Goal: Task Accomplishment & Management: Use online tool/utility

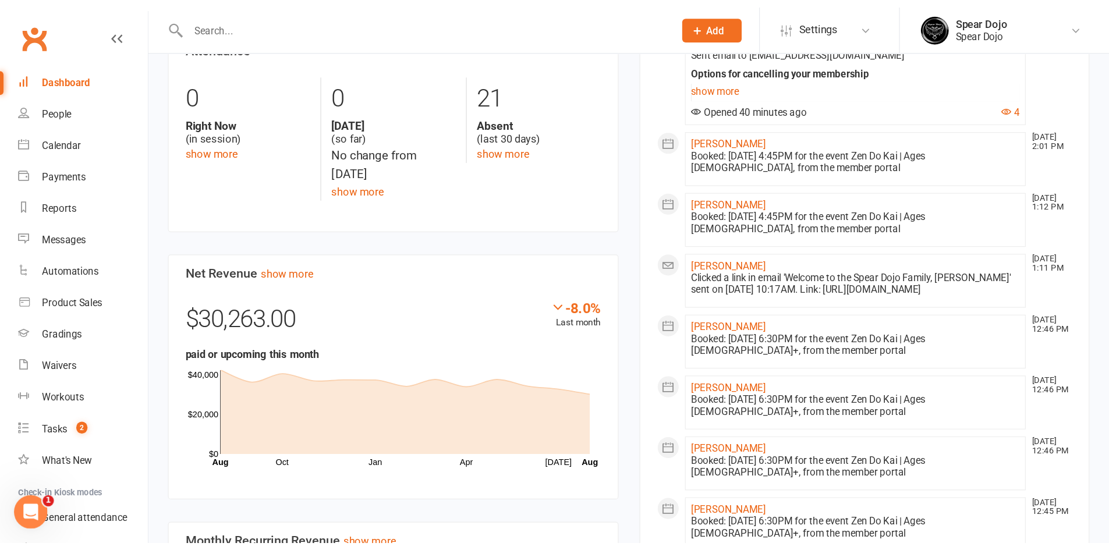
scroll to position [291, 0]
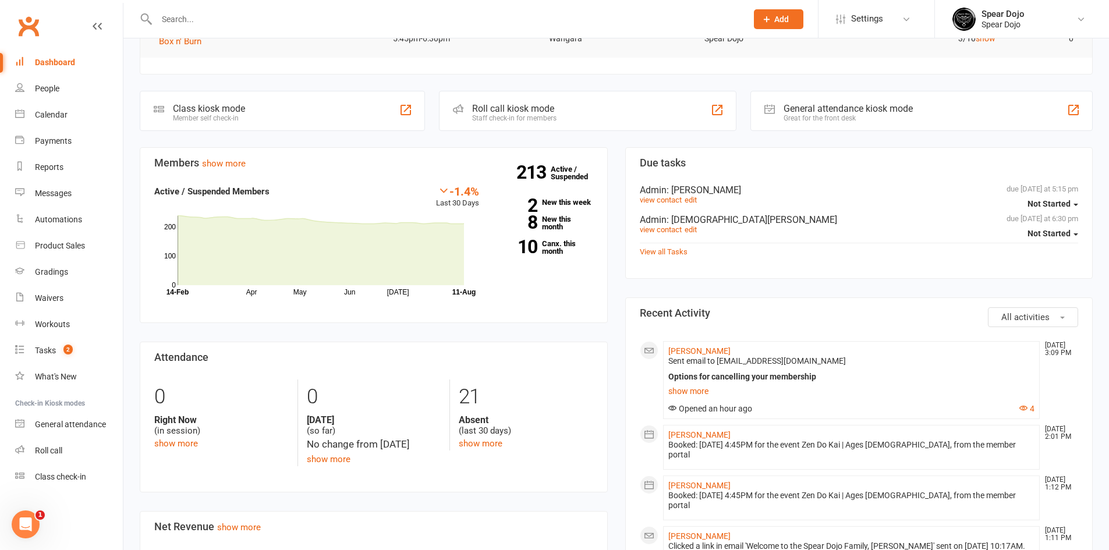
click at [330, 16] on input "text" at bounding box center [445, 19] width 585 height 16
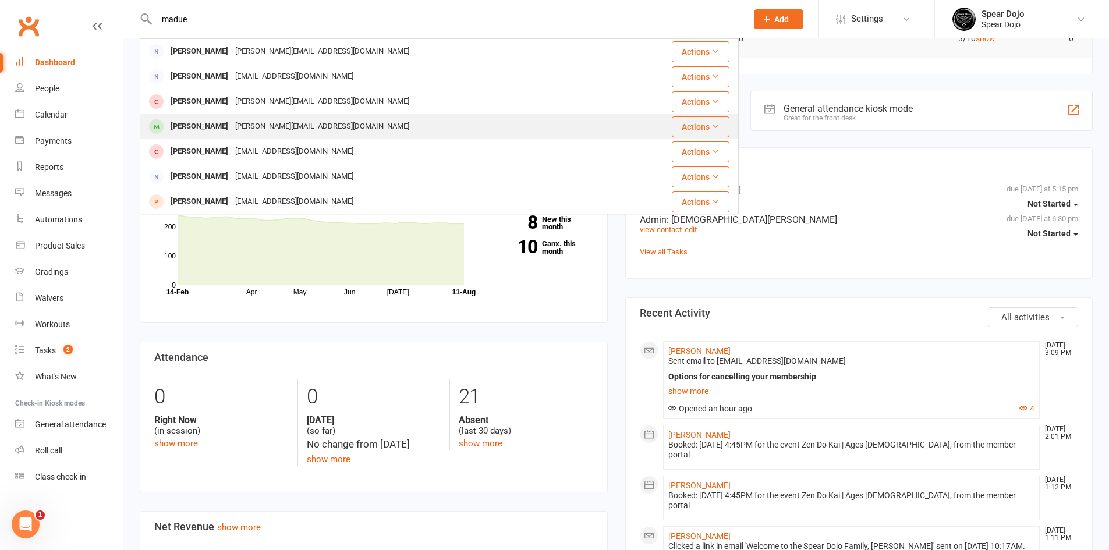
type input "madue"
click at [266, 119] on div "[PERSON_NAME][EMAIL_ADDRESS][DOMAIN_NAME]" at bounding box center [322, 126] width 181 height 17
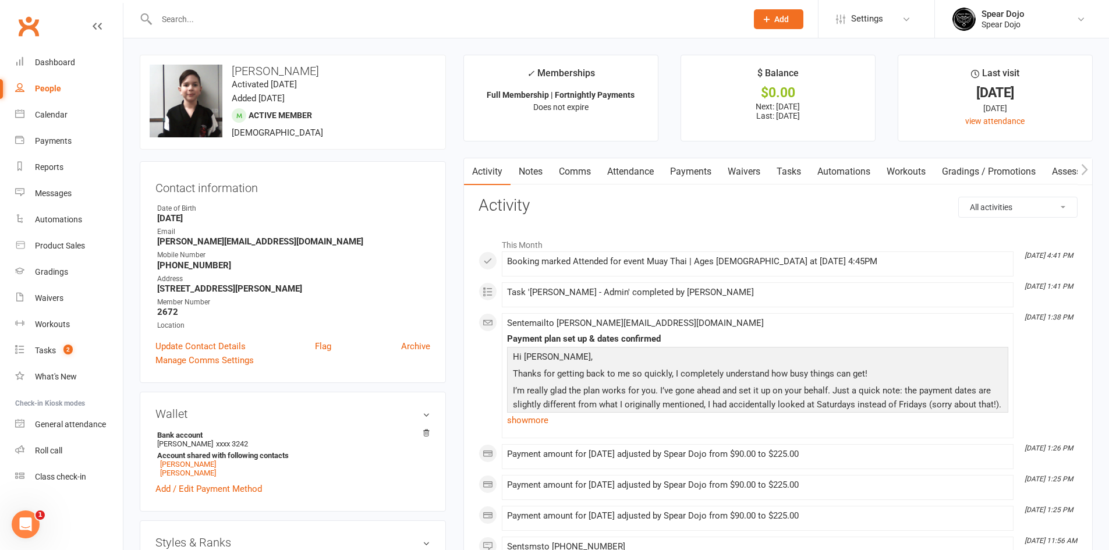
click at [708, 165] on link "Payments" at bounding box center [691, 171] width 58 height 27
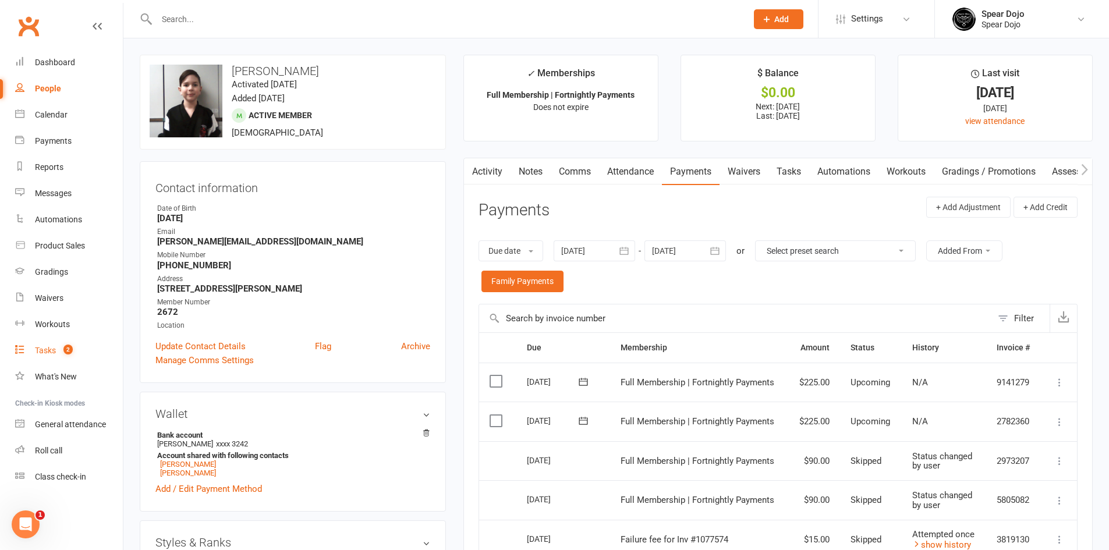
click at [43, 356] on link "Tasks 2" at bounding box center [69, 351] width 108 height 26
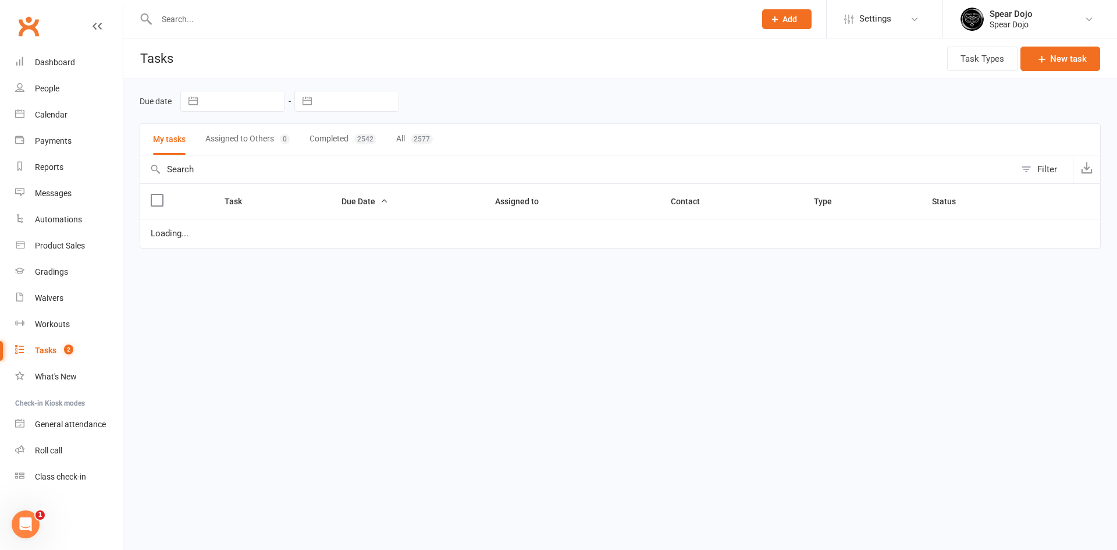
select select "started"
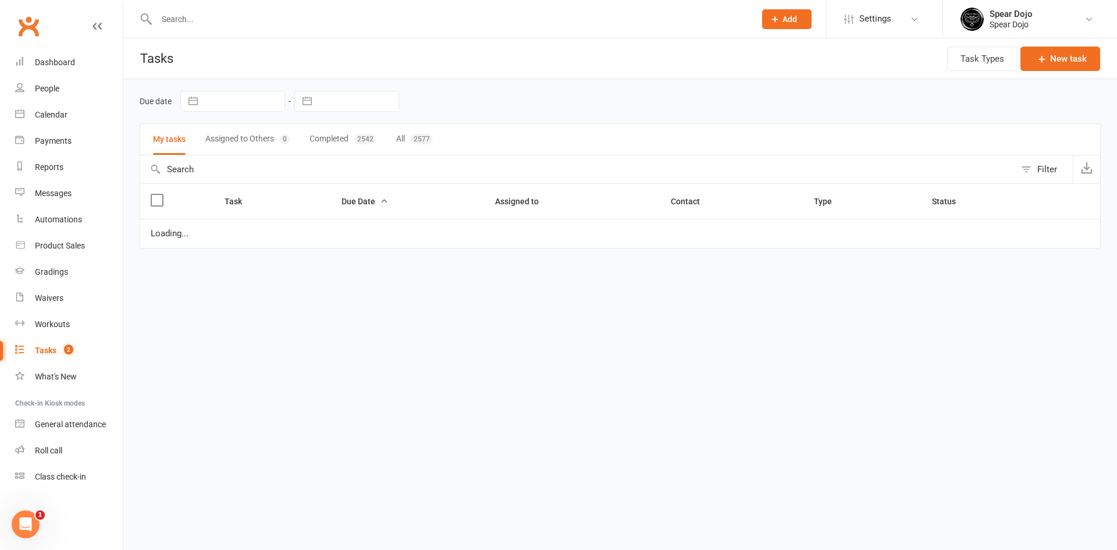
select select "started"
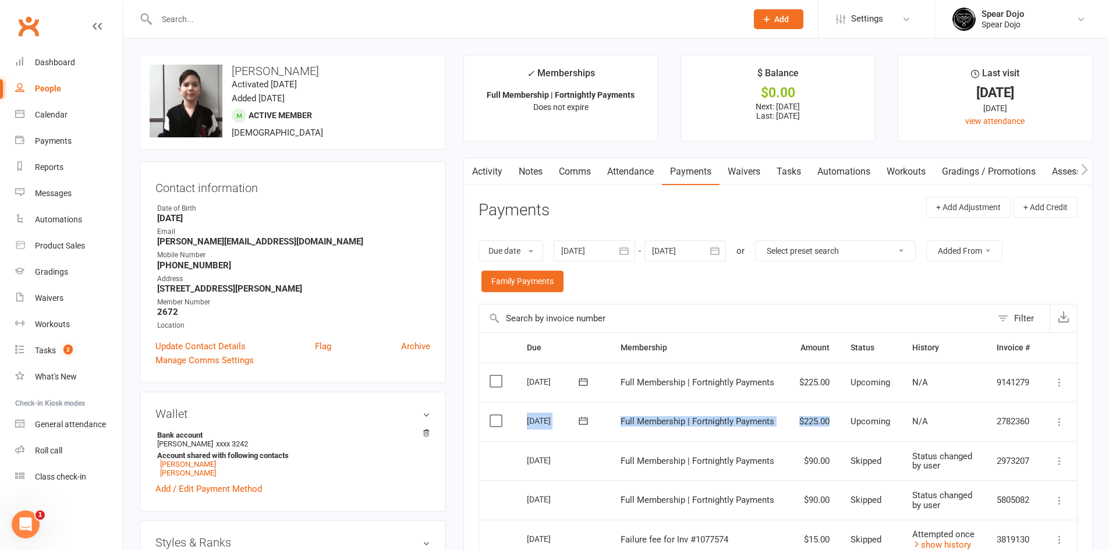
drag, startPoint x: 833, startPoint y: 422, endPoint x: 526, endPoint y: 416, distance: 307.4
click at [526, 416] on tr "Select this [DATE] [PERSON_NAME] Full Membership | Fortnightly Payments $225.00…" at bounding box center [778, 422] width 598 height 40
copy tr "[DATE] [PERSON_NAME] Full Membership | Fortnightly Payments $225.00"
click at [786, 168] on link "Tasks" at bounding box center [788, 171] width 41 height 27
select select "incomplete"
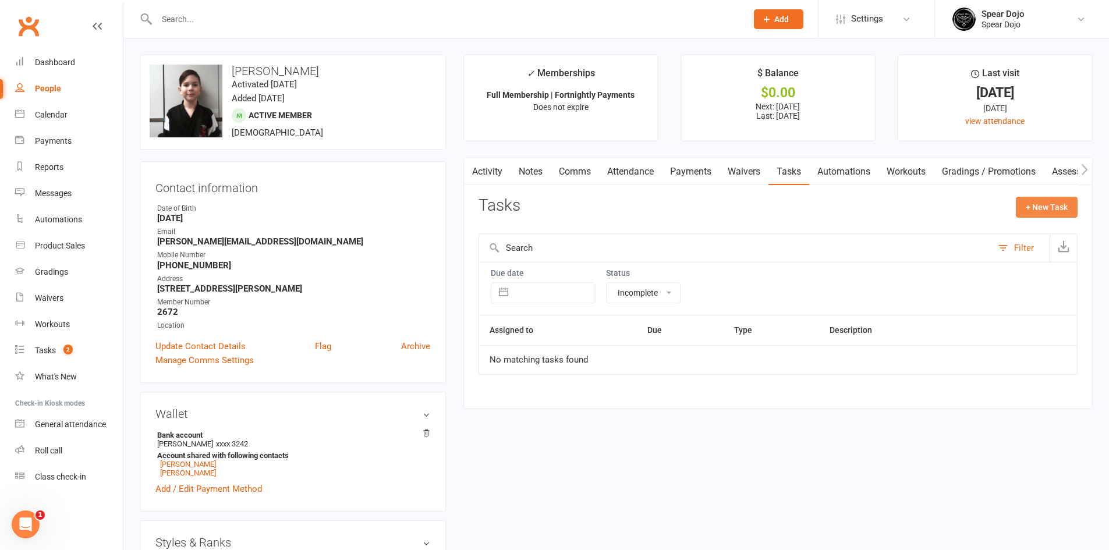
click at [922, 205] on button "+ New Task" at bounding box center [1047, 207] width 62 height 21
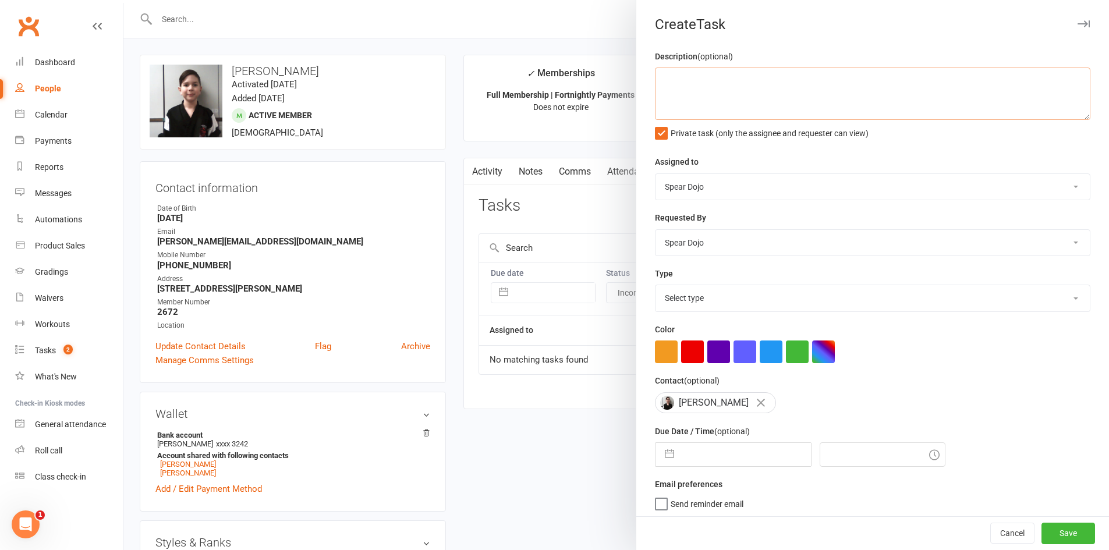
click at [709, 88] on textarea at bounding box center [872, 94] width 435 height 52
paste textarea "[DATE] Full Membership | Fortnightly Payments $225.00"
click at [674, 95] on textarea "[DATE] Full Membership | Fortnightly Payments $225.00" at bounding box center [872, 94] width 435 height 52
drag, startPoint x: 780, startPoint y: 79, endPoint x: 709, endPoint y: 81, distance: 70.4
click at [709, 81] on textarea "[DATE] Full Membership | Fortnightly Payments $225.00" at bounding box center [872, 94] width 435 height 52
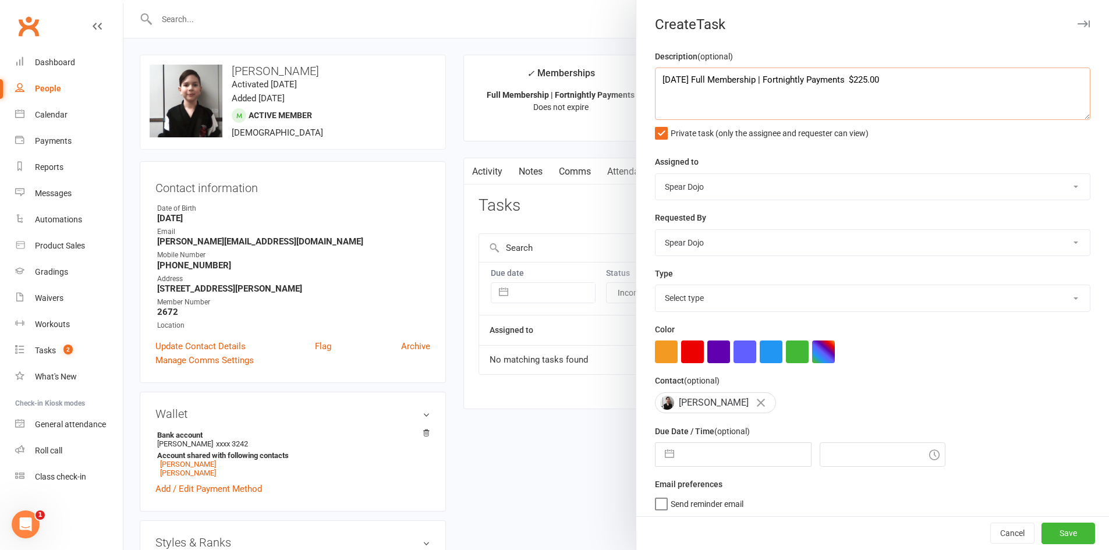
click at [657, 82] on textarea "[DATE] Full Membership | Fortnightly Payments $225.00" at bounding box center [872, 94] width 435 height 52
drag, startPoint x: 711, startPoint y: 95, endPoint x: 865, endPoint y: 94, distance: 154.2
click at [865, 94] on textarea "Payment reminder: [DATE] Full Membership | Fortnightly Payments $225.00" at bounding box center [872, 94] width 435 height 52
click at [657, 79] on textarea "Payment reminder: [DATE] $225.00" at bounding box center [872, 94] width 435 height 52
drag, startPoint x: 655, startPoint y: 104, endPoint x: 661, endPoint y: 104, distance: 5.8
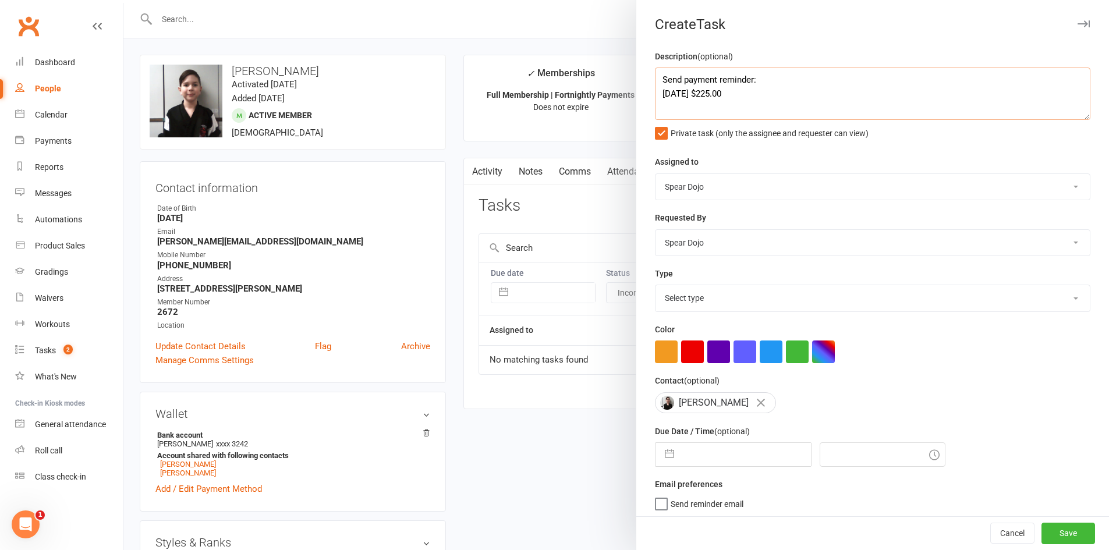
click at [655, 104] on textarea "Send payment reminder: [DATE] $225.00" at bounding box center [872, 94] width 435 height 52
click at [662, 104] on textarea "Send payment reminder: [DATE] $225.00" at bounding box center [872, 94] width 435 height 52
click at [769, 96] on textarea "Send payment reminder: [DATE] $225.00" at bounding box center [872, 94] width 435 height 52
paste textarea "[DATE]"
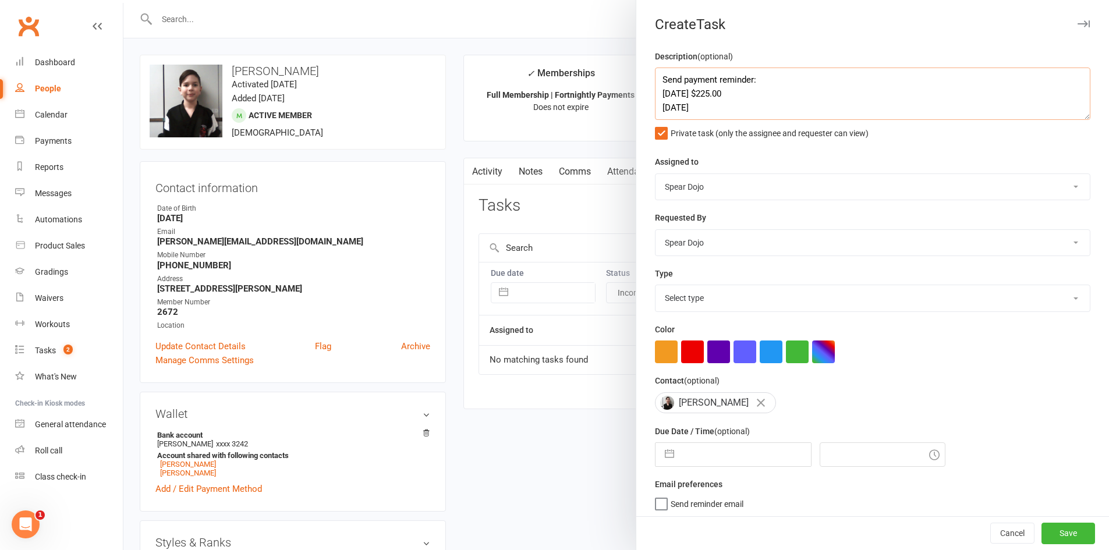
click at [727, 104] on textarea "Send payment reminder: [DATE] $225.00 [DATE]" at bounding box center [872, 94] width 435 height 52
paste textarea "[DATE]"
drag, startPoint x: 710, startPoint y: 94, endPoint x: 779, endPoint y: 93, distance: 69.3
click at [779, 93] on textarea "Send payment reminder: [DATE] $225.00 [DATE] [DATE]" at bounding box center [872, 94] width 435 height 52
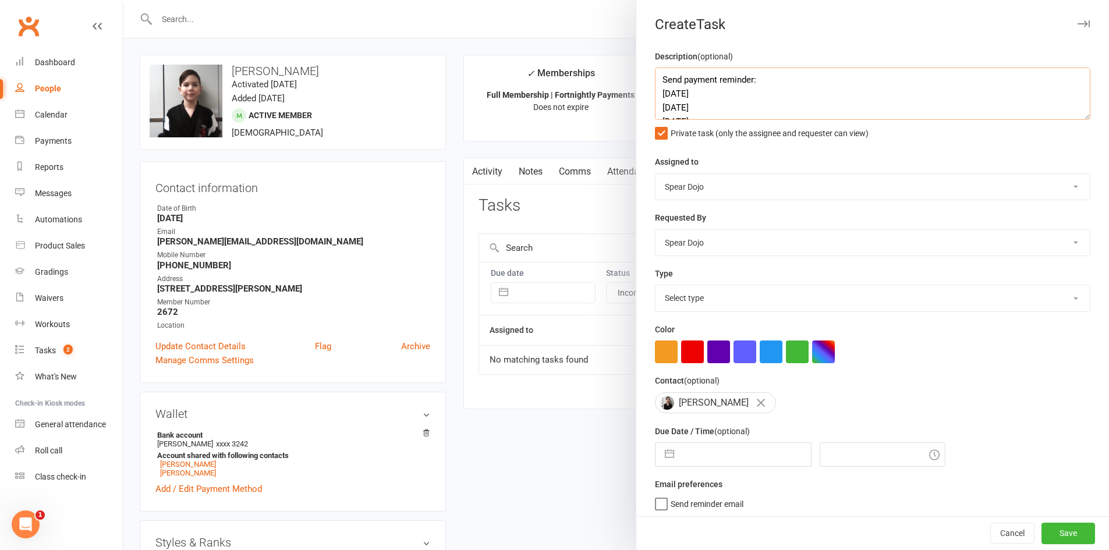
click at [783, 81] on textarea "Send payment reminder: [DATE] [DATE] [DATE]" at bounding box center [872, 94] width 435 height 52
paste textarea "$225.00"
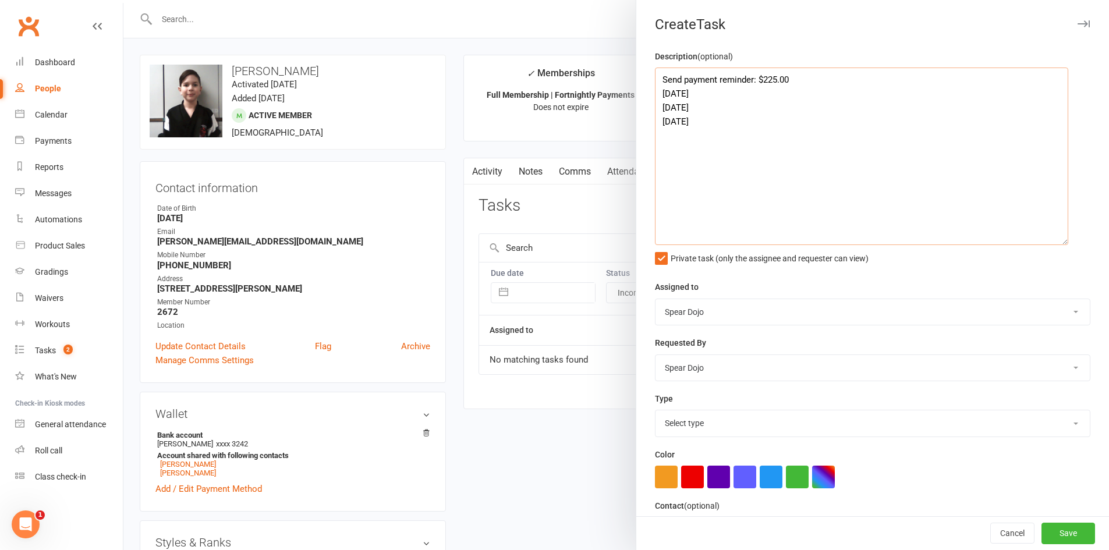
drag, startPoint x: 1067, startPoint y: 116, endPoint x: 1058, endPoint y: 242, distance: 126.1
click at [922, 242] on textarea "Send payment reminder: $225.00 [DATE] [DATE] [DATE]" at bounding box center [861, 157] width 413 height 178
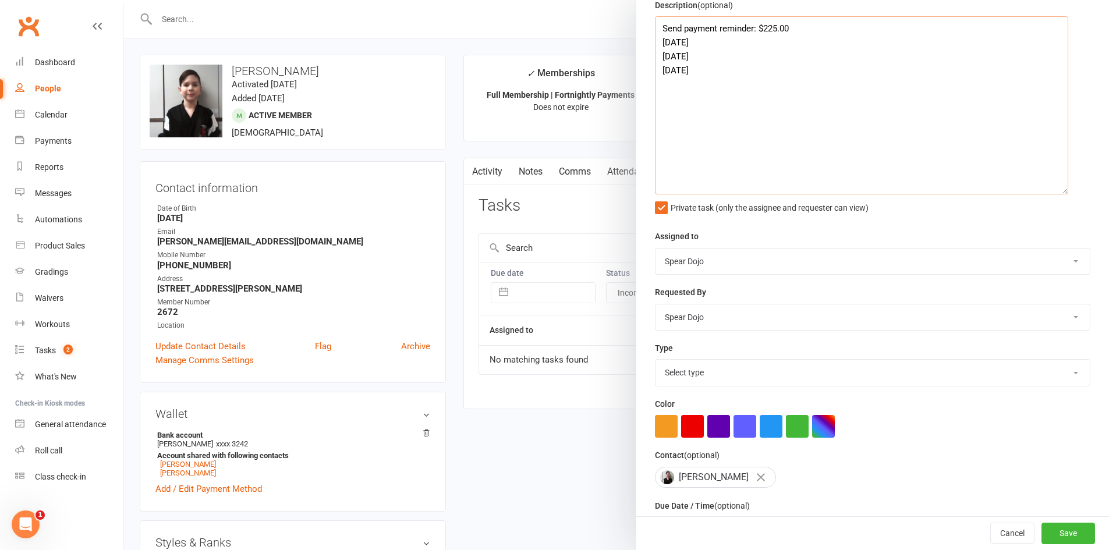
scroll to position [116, 0]
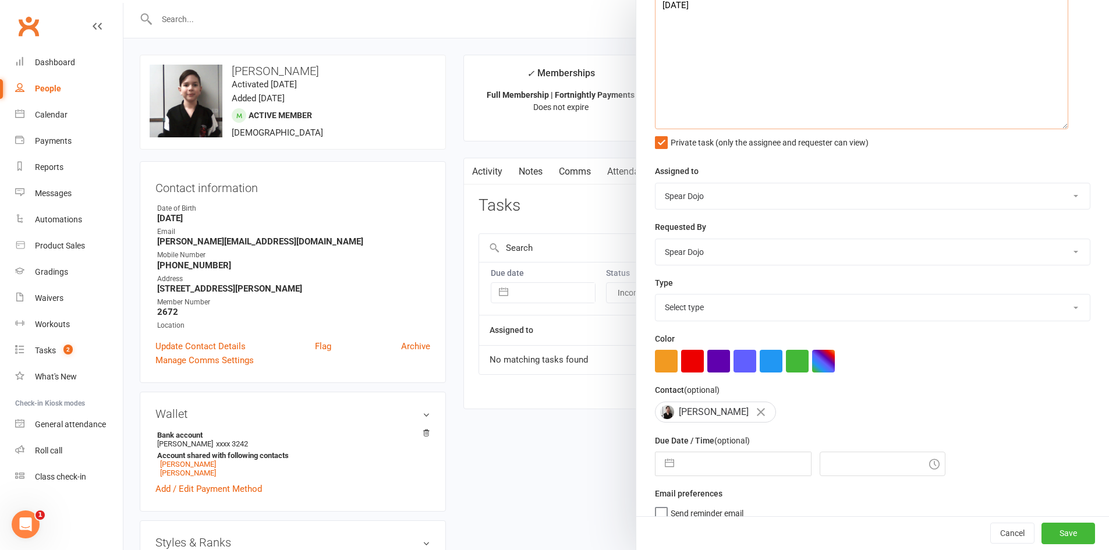
type textarea "Send payment reminder: $225.00 [DATE] [DATE] [DATE]"
click at [752, 312] on select "Select type 1-month voucher 7-day vip pass Admin Admin - [PERSON_NAME] Admin - …" at bounding box center [872, 307] width 434 height 26
select select "19839"
click at [655, 297] on select "Select type 1-month voucher 7-day vip pass Admin Admin - [PERSON_NAME] Admin - …" at bounding box center [872, 307] width 434 height 26
click at [668, 445] on div "Description (optional) Send payment reminder: $225.00 [DATE] [DATE] [DATE] Priv…" at bounding box center [872, 231] width 473 height 596
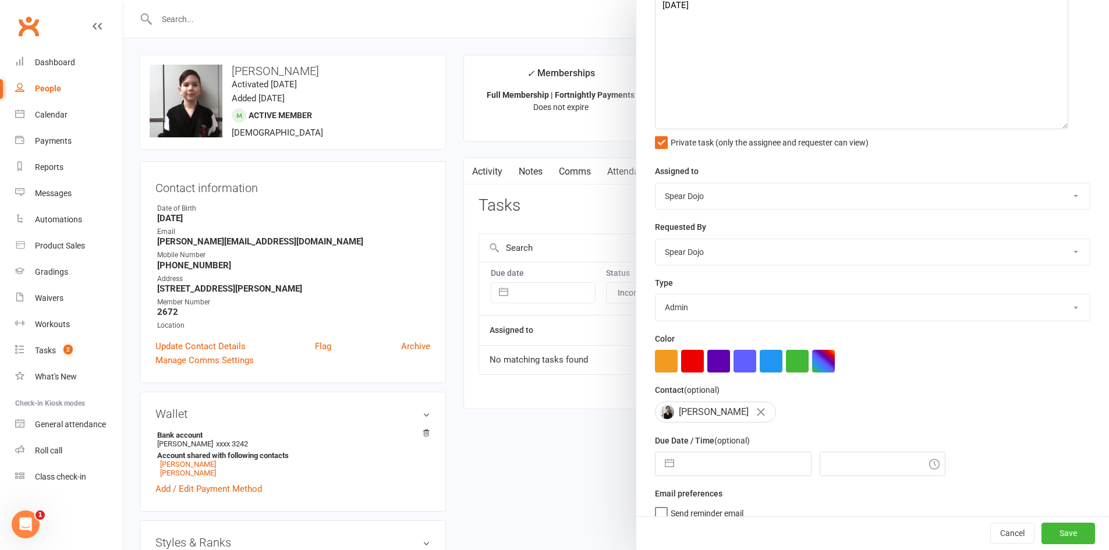
click at [671, 445] on button "button" at bounding box center [669, 463] width 21 height 23
select select "6"
select select "2025"
select select "7"
select select "2025"
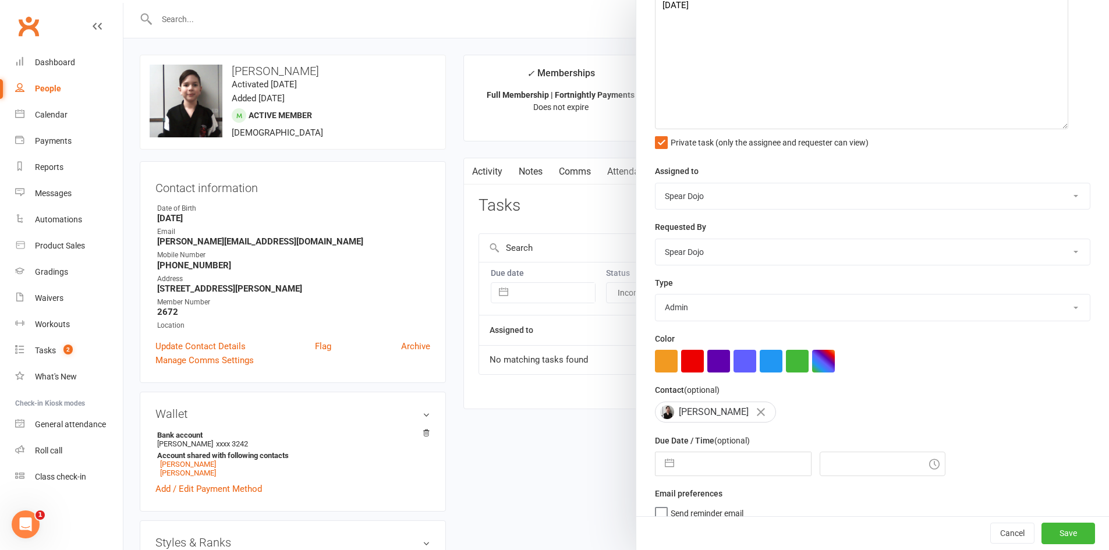
select select "8"
select select "2025"
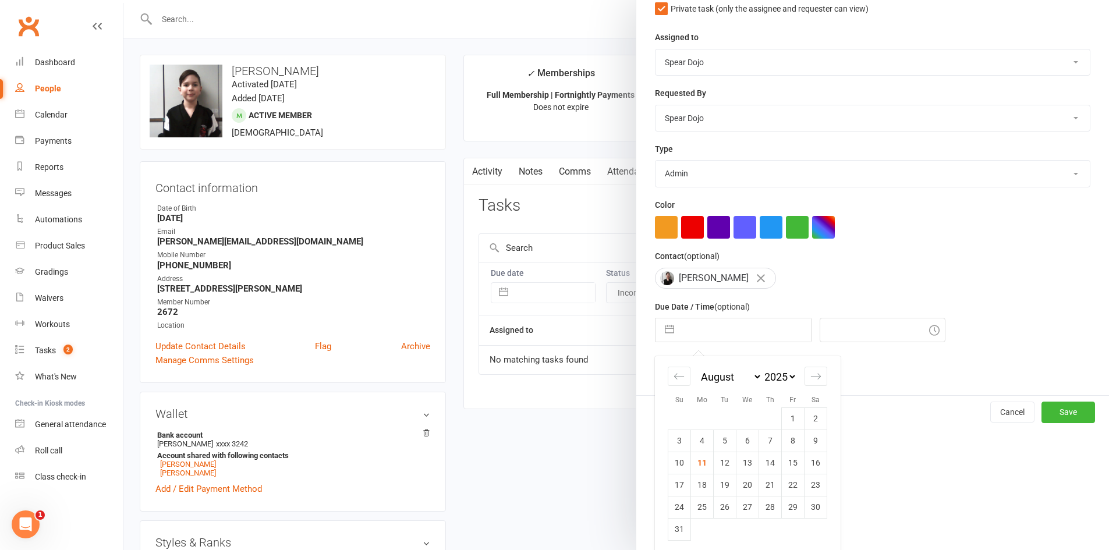
scroll to position [258, 0]
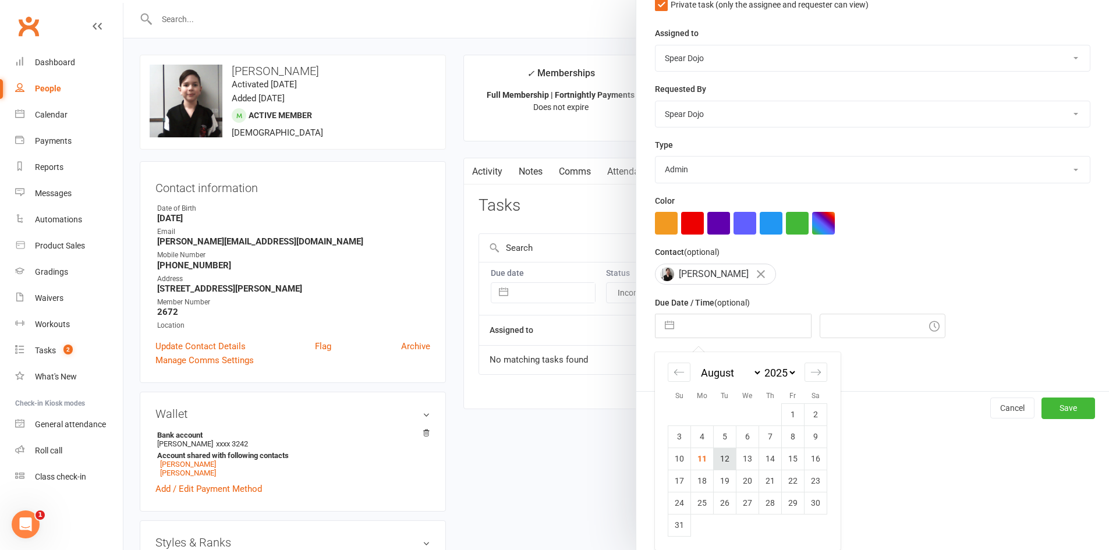
click at [721, 445] on td "12" at bounding box center [725, 459] width 23 height 22
type input "[DATE]"
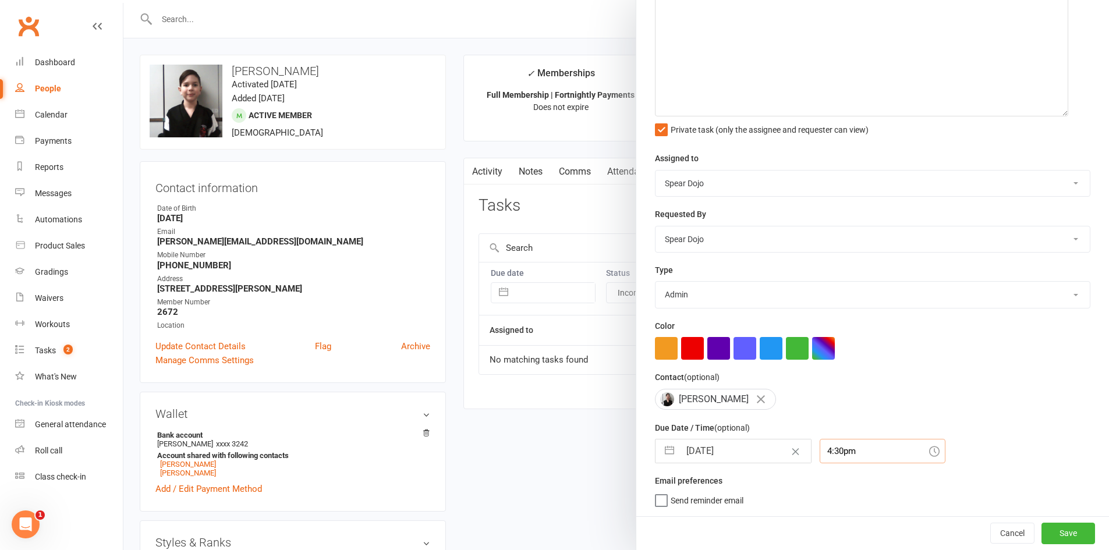
click at [821, 445] on div "4:30pm" at bounding box center [882, 451] width 126 height 24
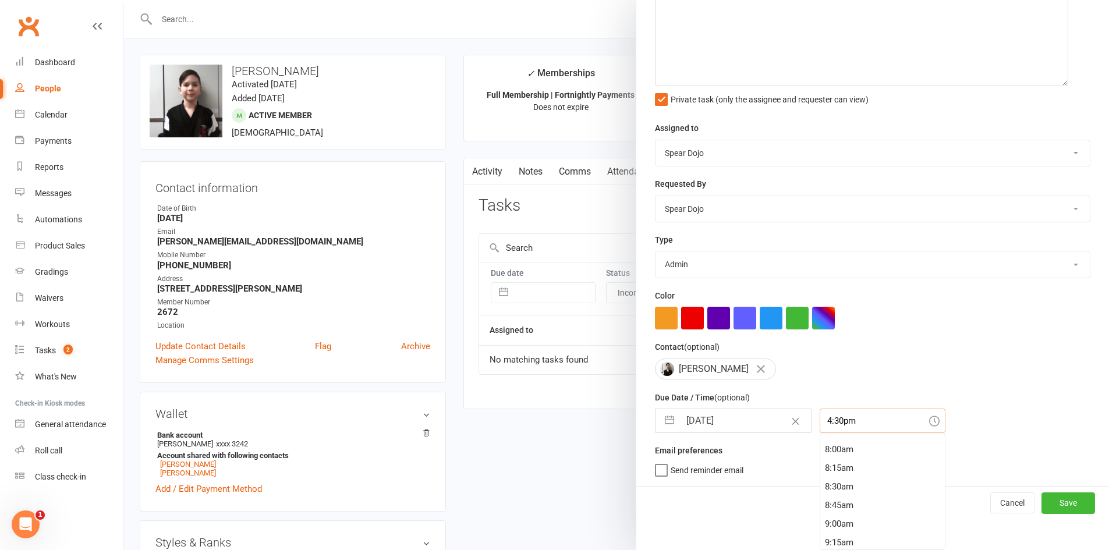
scroll to position [570, 0]
click at [825, 445] on div "8:00am" at bounding box center [882, 469] width 125 height 19
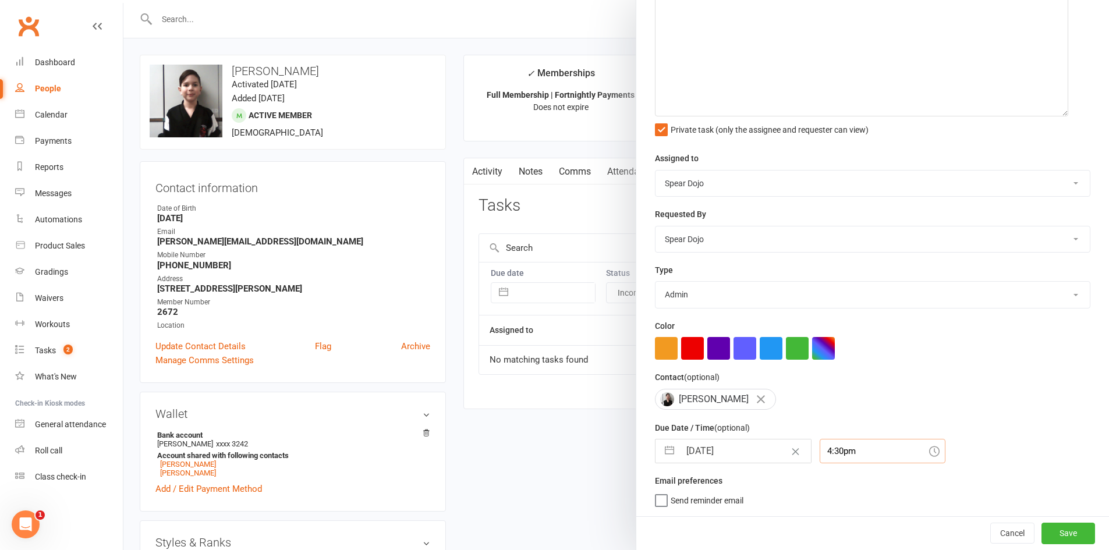
type input "8:00am"
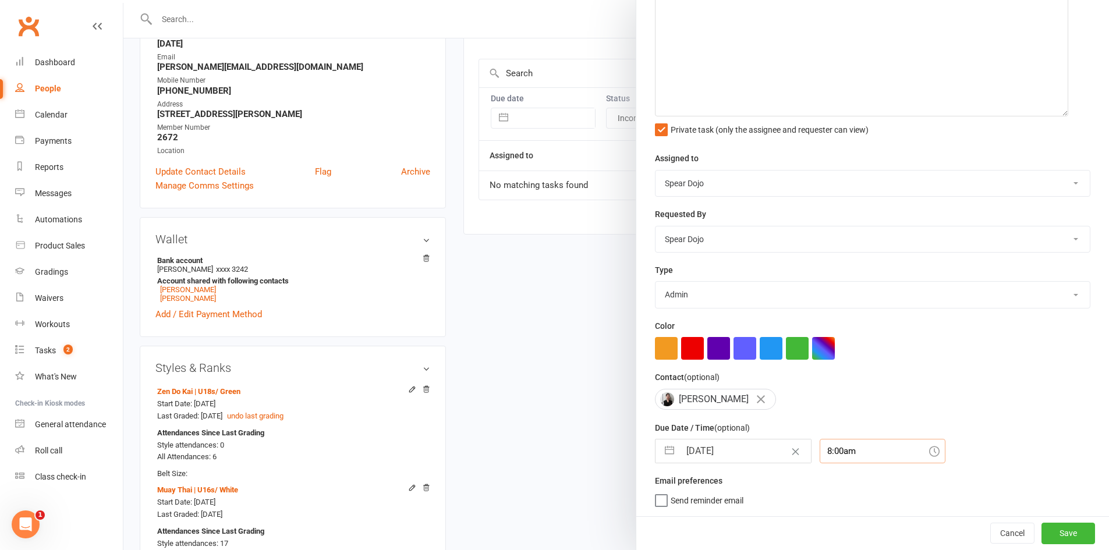
scroll to position [349, 0]
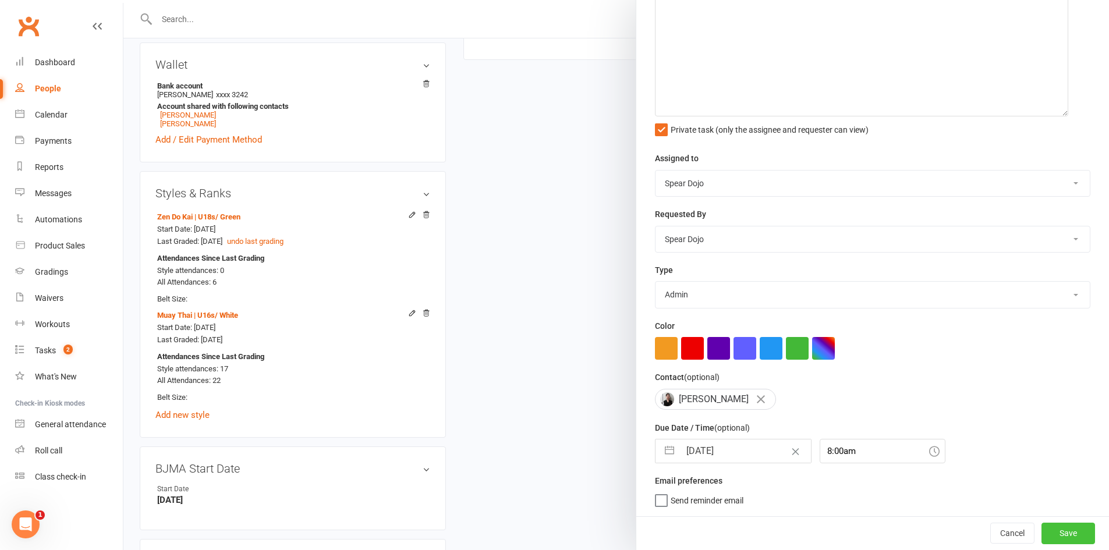
click at [922, 445] on button "Save" at bounding box center [1068, 533] width 54 height 21
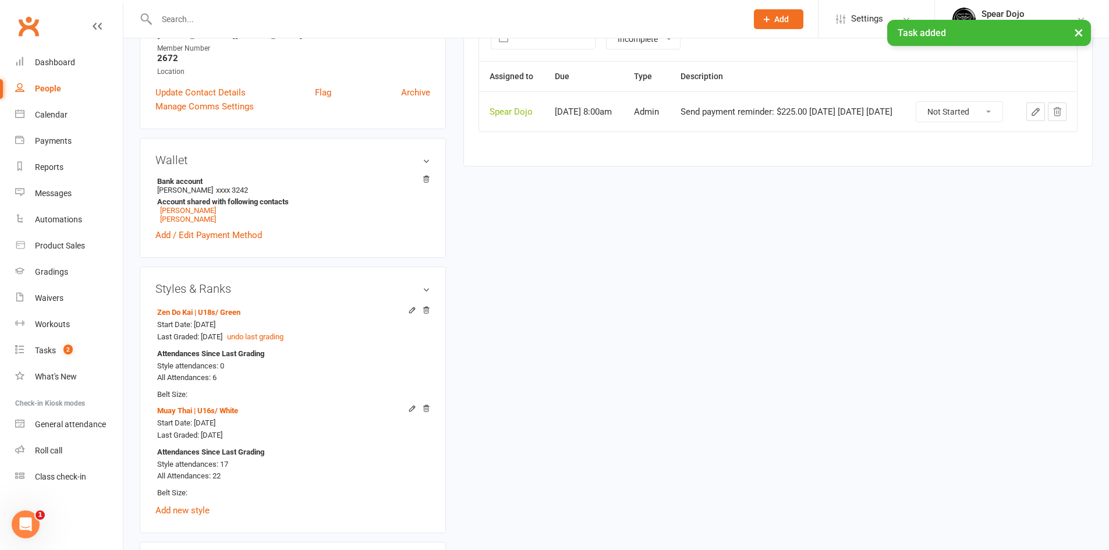
scroll to position [58, 0]
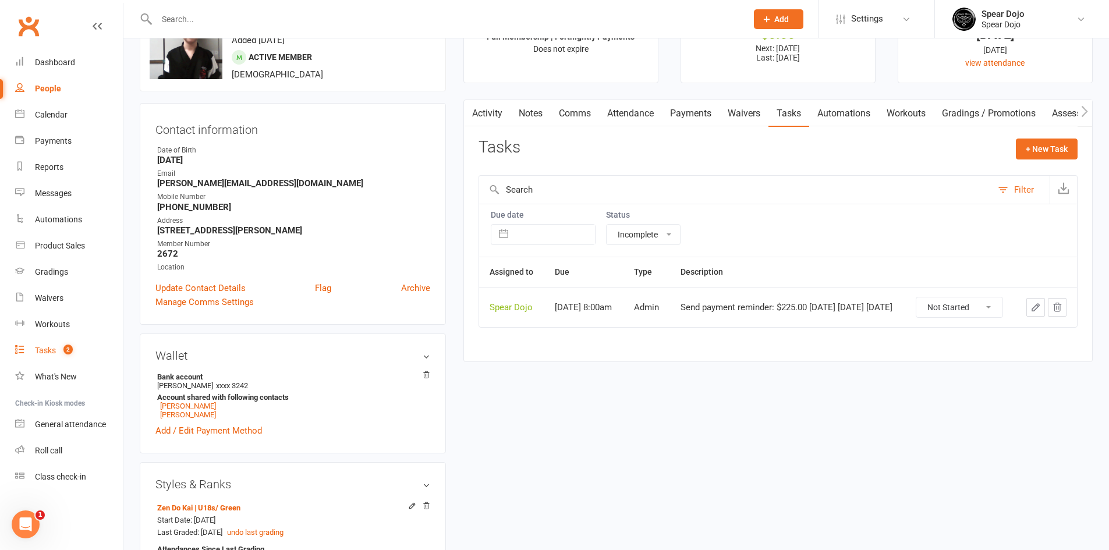
click at [43, 351] on div "Tasks" at bounding box center [45, 350] width 21 height 9
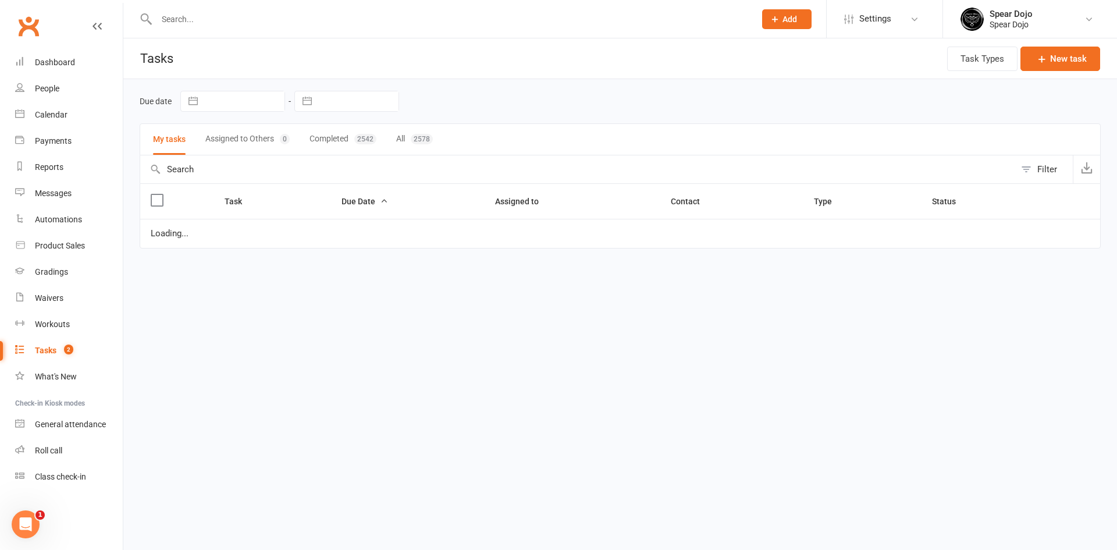
select select "started"
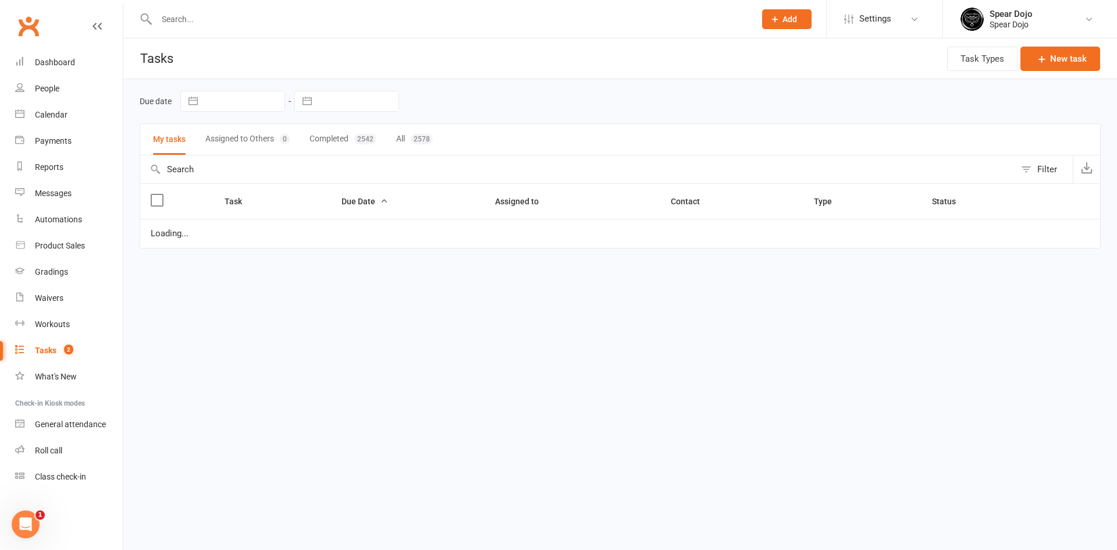
select select "started"
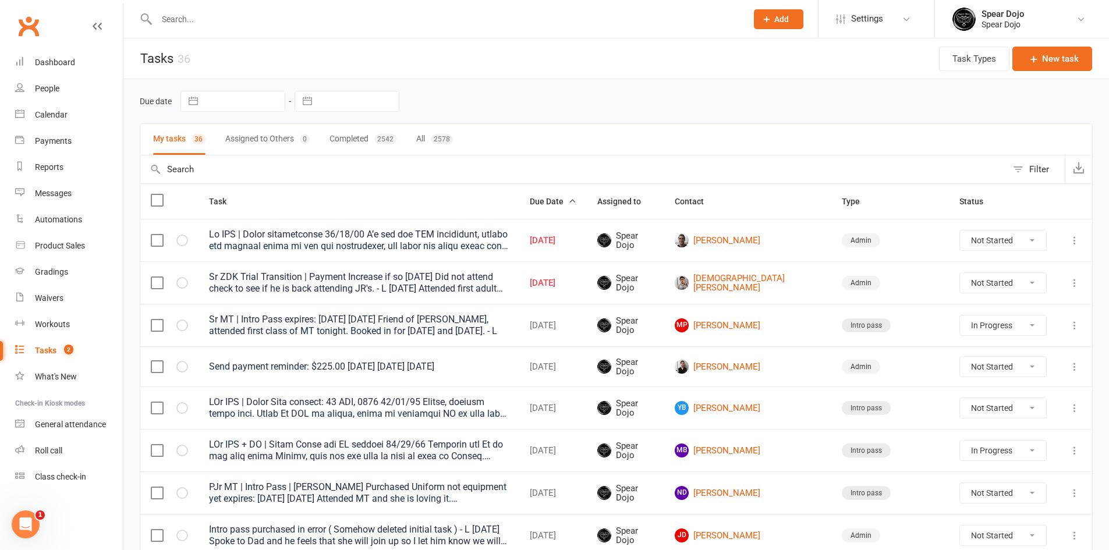
click at [198, 23] on input "text" at bounding box center [445, 19] width 585 height 16
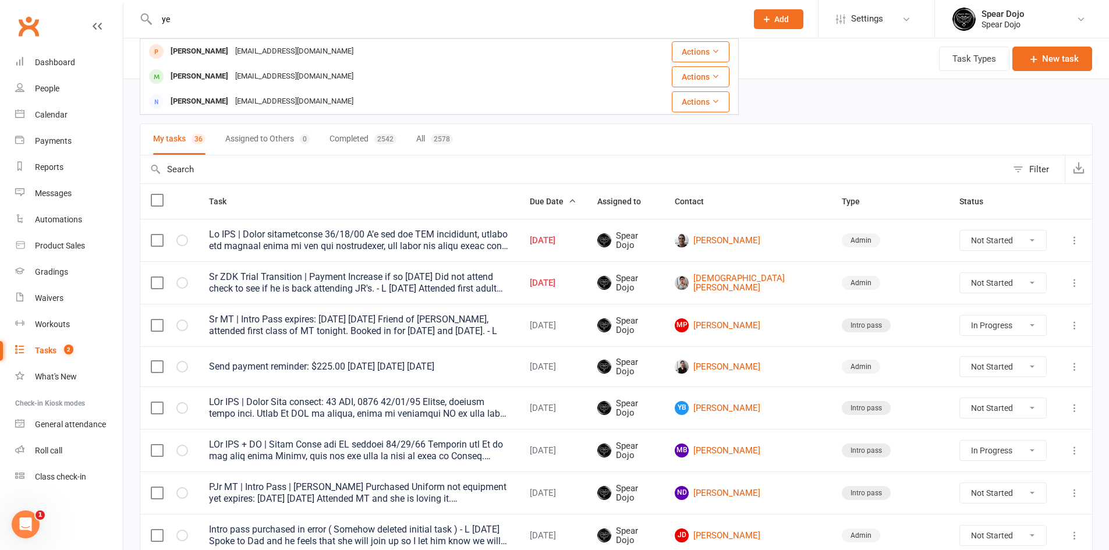
type input "y"
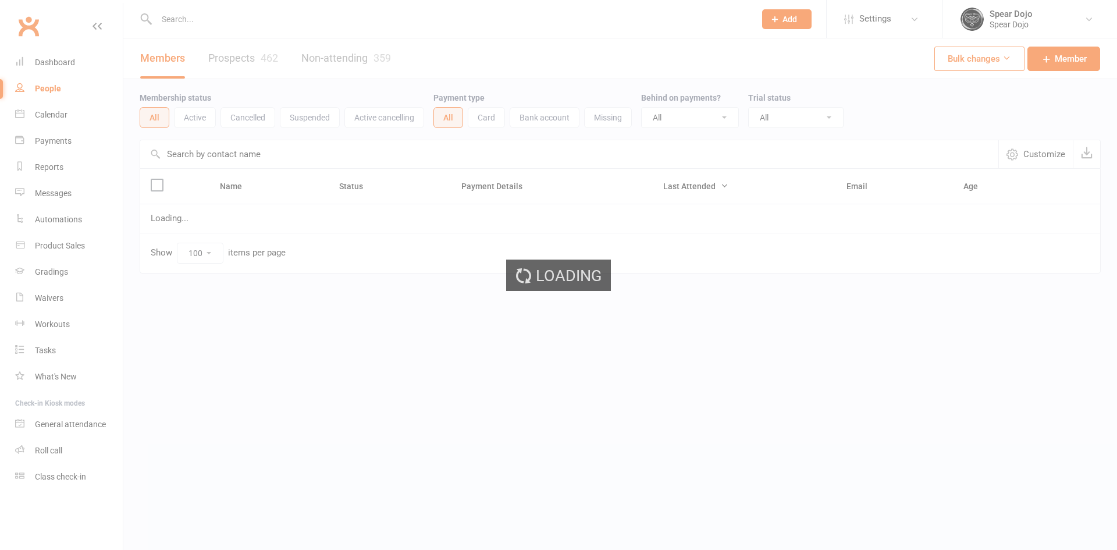
select select "100"
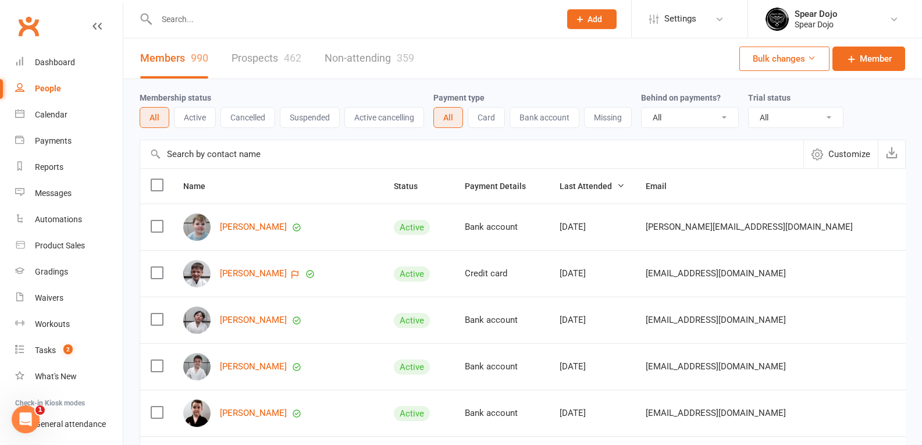
click at [190, 24] on input "text" at bounding box center [352, 19] width 399 height 16
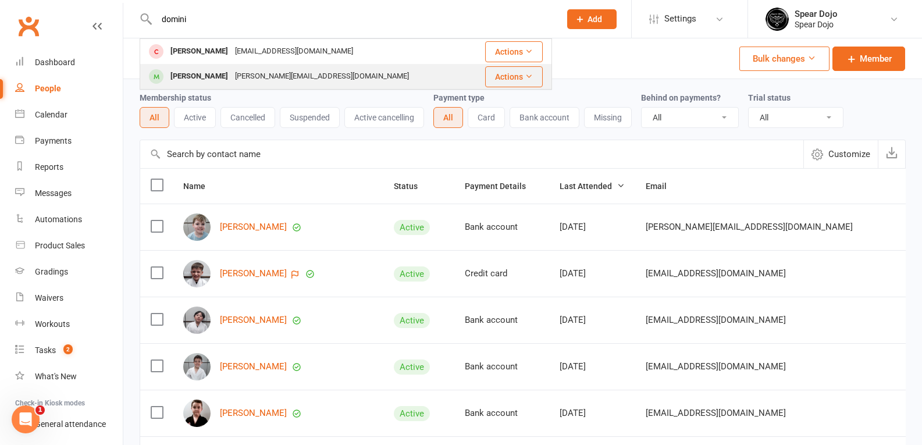
type input "domini"
click at [218, 80] on div "[PERSON_NAME]" at bounding box center [199, 76] width 65 height 17
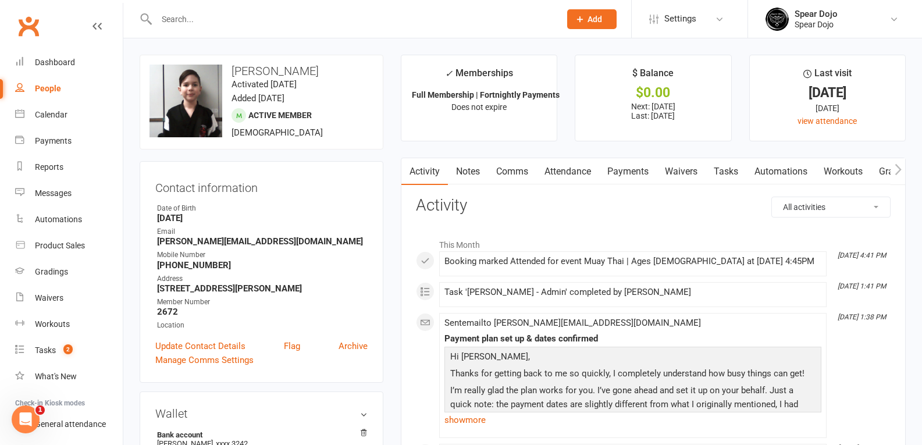
click at [633, 170] on link "Payments" at bounding box center [628, 171] width 58 height 27
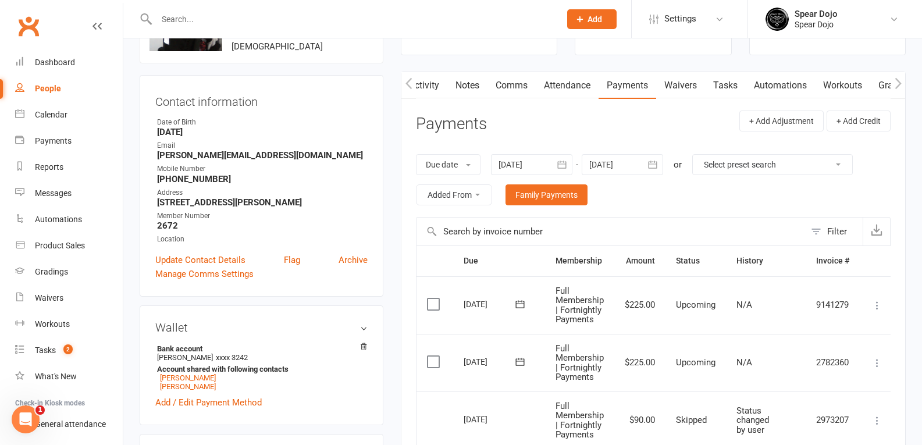
scroll to position [175, 0]
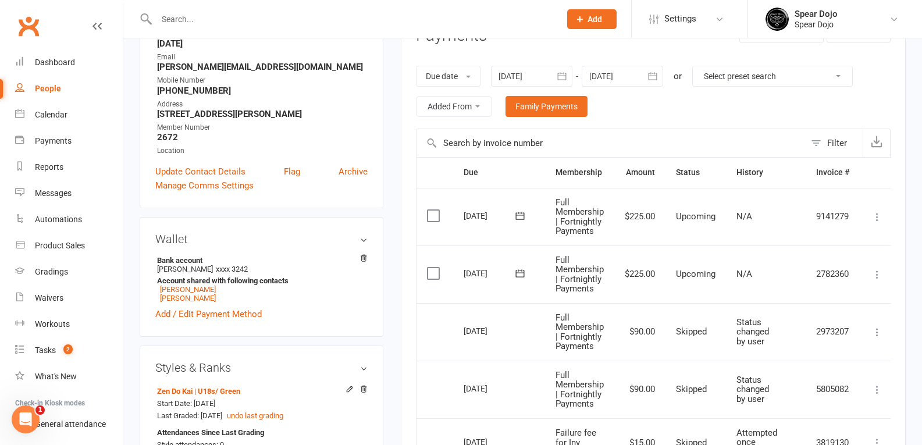
drag, startPoint x: 509, startPoint y: 215, endPoint x: 458, endPoint y: 215, distance: 50.6
click at [458, 215] on td "[DATE]" at bounding box center [499, 217] width 92 height 58
drag, startPoint x: 464, startPoint y: 215, endPoint x: 516, endPoint y: 215, distance: 51.8
click at [516, 215] on div "[DATE]" at bounding box center [499, 215] width 71 height 17
copy tr "[DATE] [PERSON_NAME]"
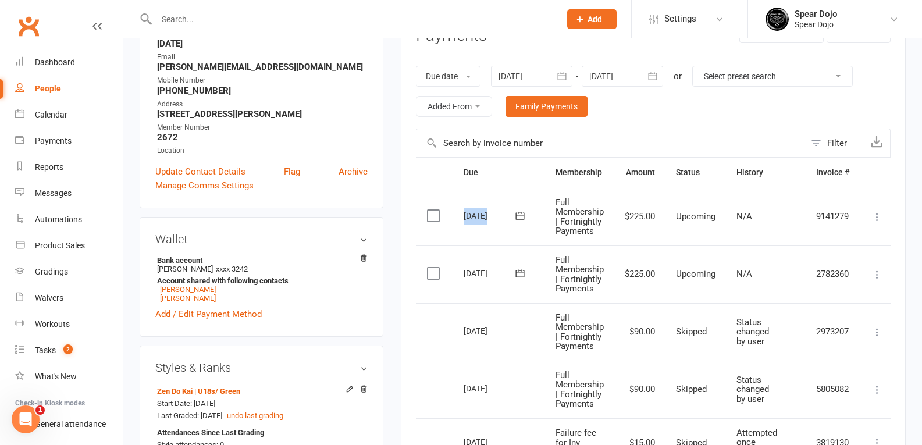
click at [652, 76] on icon "button" at bounding box center [652, 76] width 9 height 8
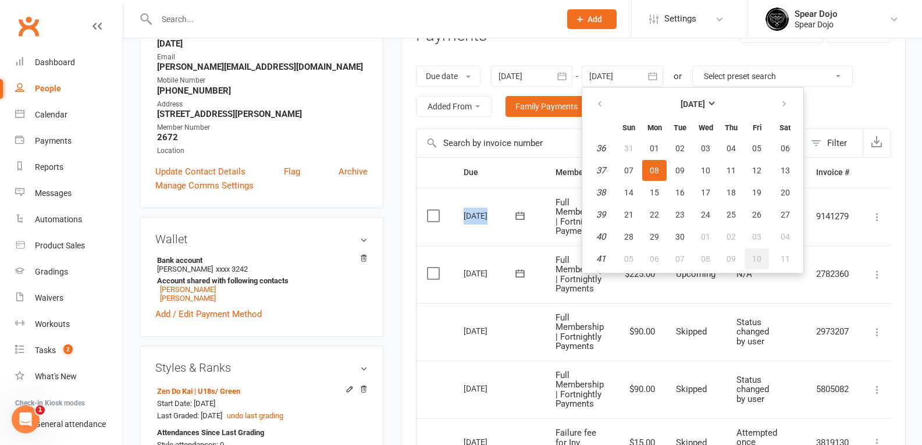
click at [766, 256] on button "10" at bounding box center [757, 259] width 24 height 21
type input "10 Oct 2025"
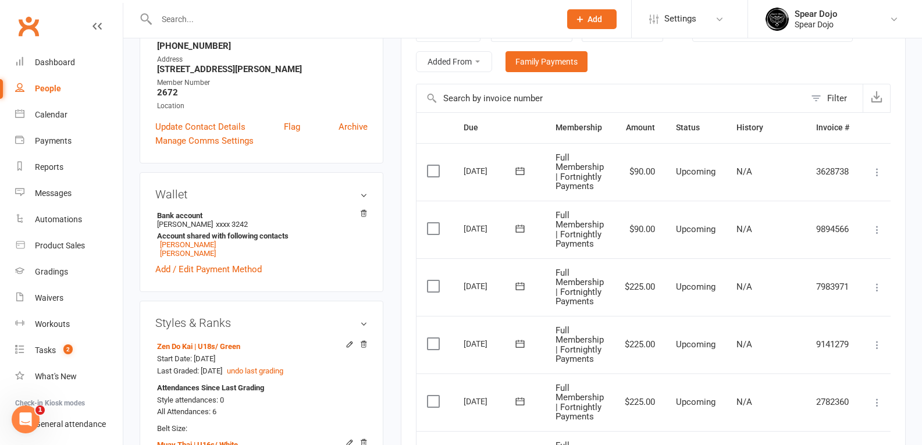
scroll to position [291, 0]
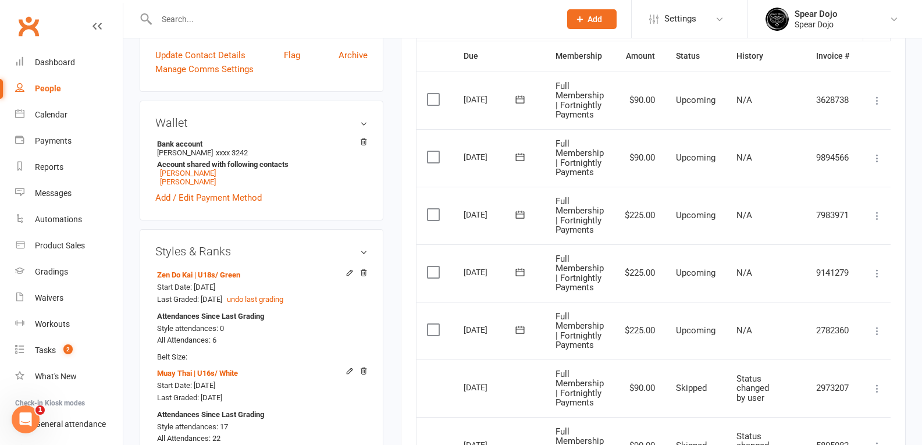
drag, startPoint x: 509, startPoint y: 211, endPoint x: 450, endPoint y: 212, distance: 58.8
click at [450, 212] on tr "Select this 12 Sep 2025 Dominik Madureira Full Membership | Fortnightly Payment…" at bounding box center [656, 216] width 478 height 58
drag, startPoint x: 461, startPoint y: 212, endPoint x: 513, endPoint y: 213, distance: 51.8
click at [513, 213] on td "[DATE]" at bounding box center [499, 216] width 92 height 58
copy tr "12 Sep 2025 Dominik Madureira"
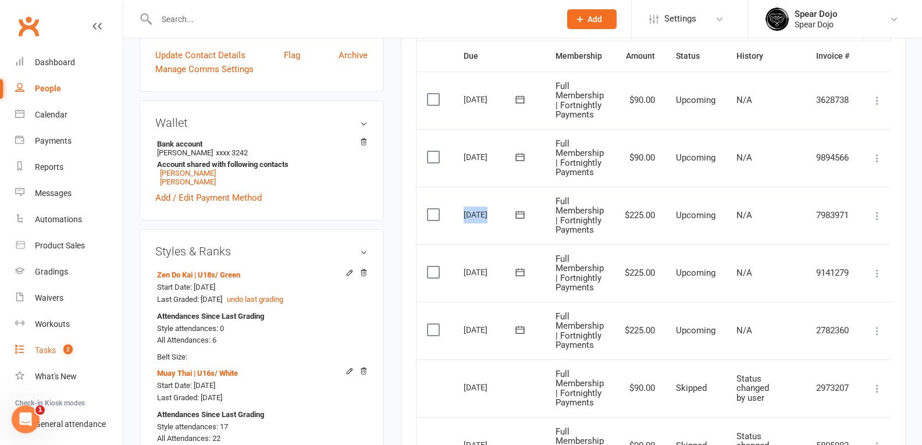
click at [48, 344] on link "Tasks 2" at bounding box center [69, 351] width 108 height 26
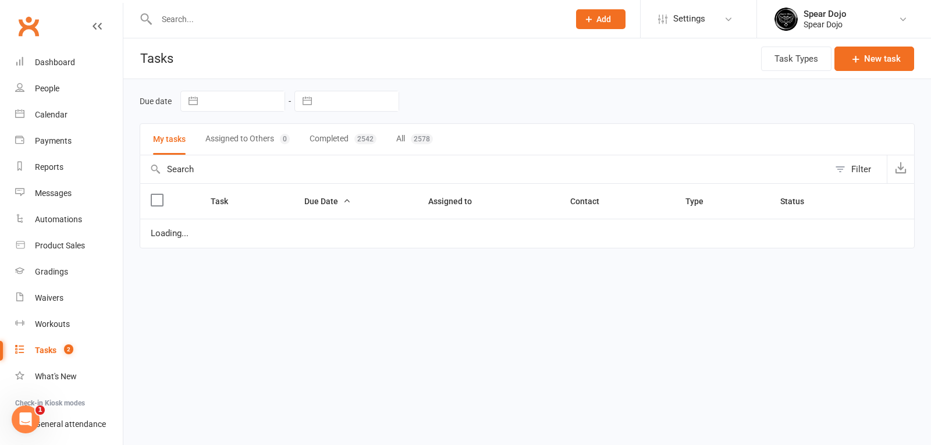
select select "started"
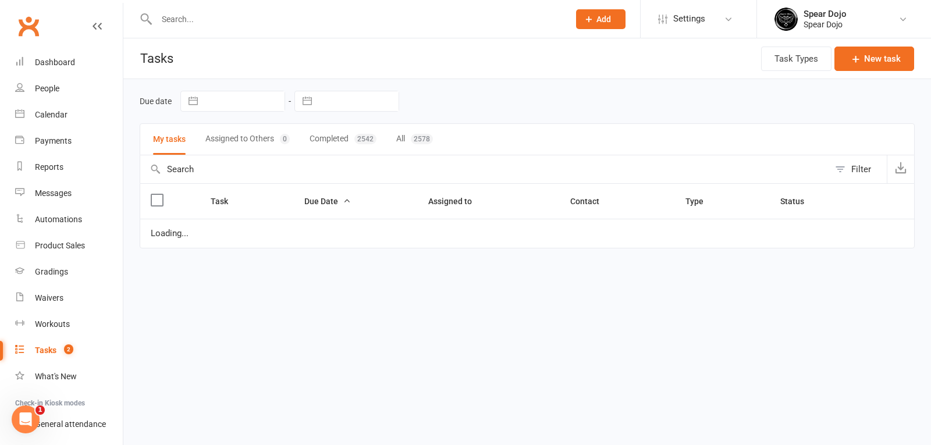
select select "started"
